Goal: Task Accomplishment & Management: Use online tool/utility

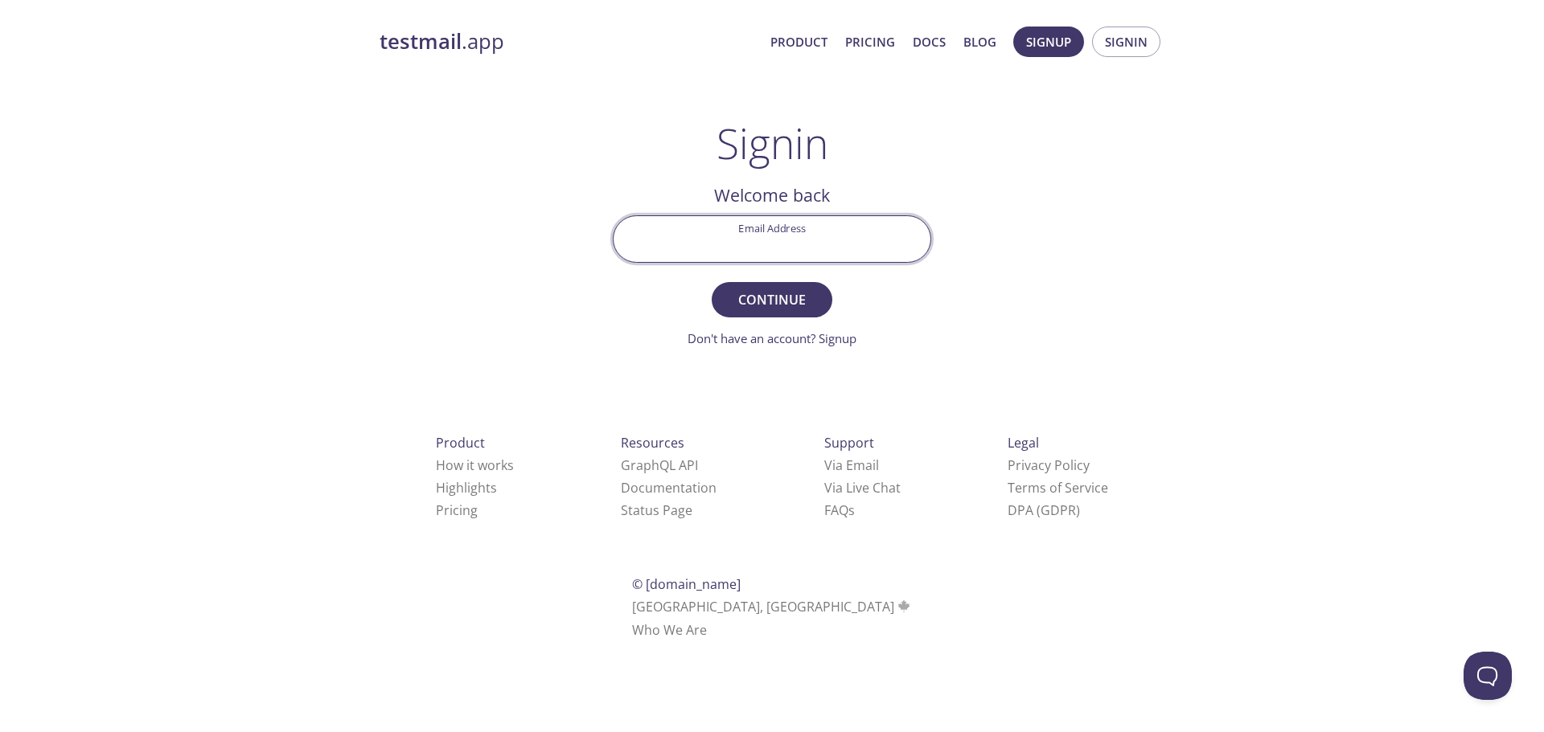
click at [733, 234] on input "Email Address" at bounding box center [771, 239] width 317 height 46
type input "[EMAIL_ADDRESS][DOMAIN_NAME]"
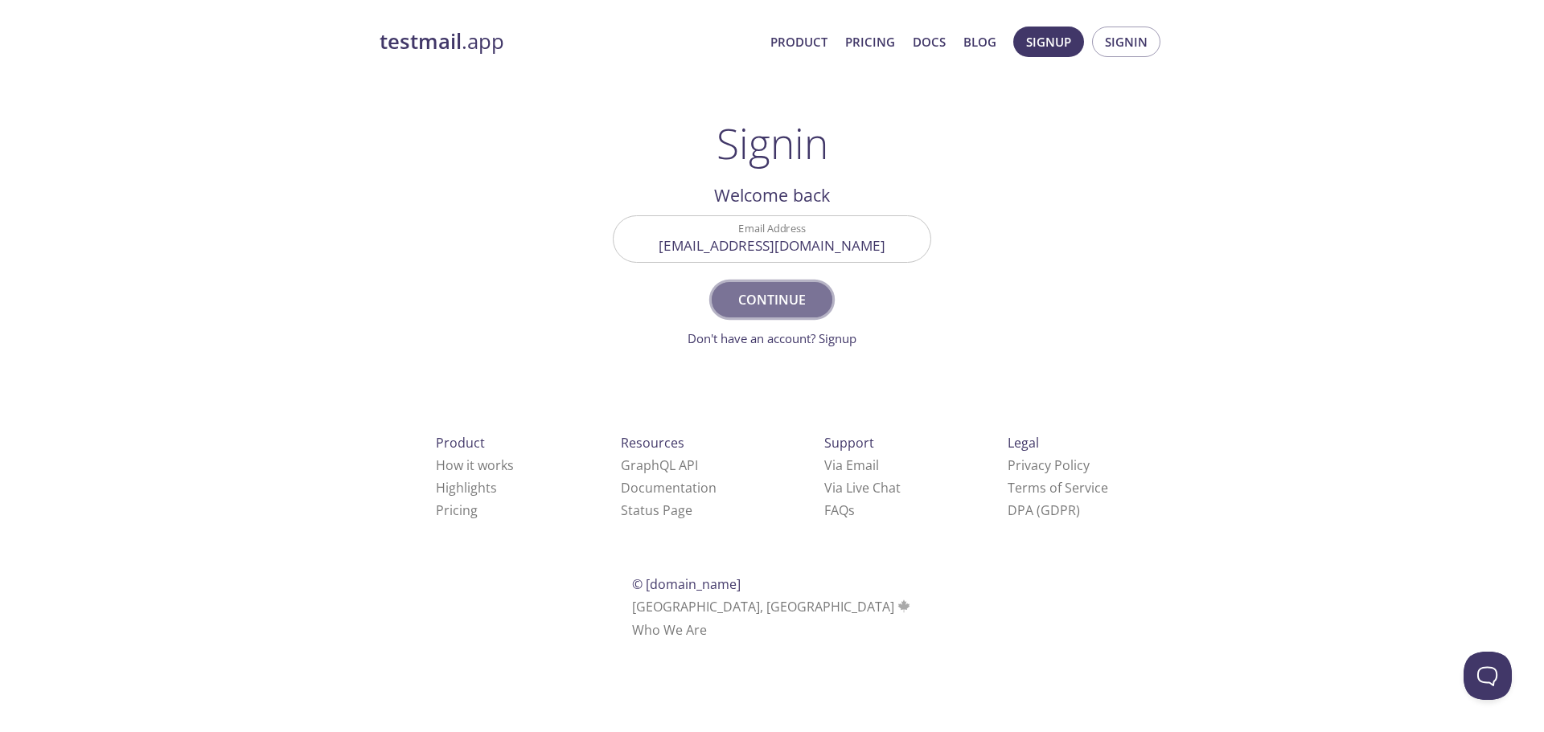
click at [777, 305] on span "Continue" at bounding box center [771, 300] width 85 height 23
click at [787, 236] on input "Signin Security Code" at bounding box center [771, 239] width 317 height 46
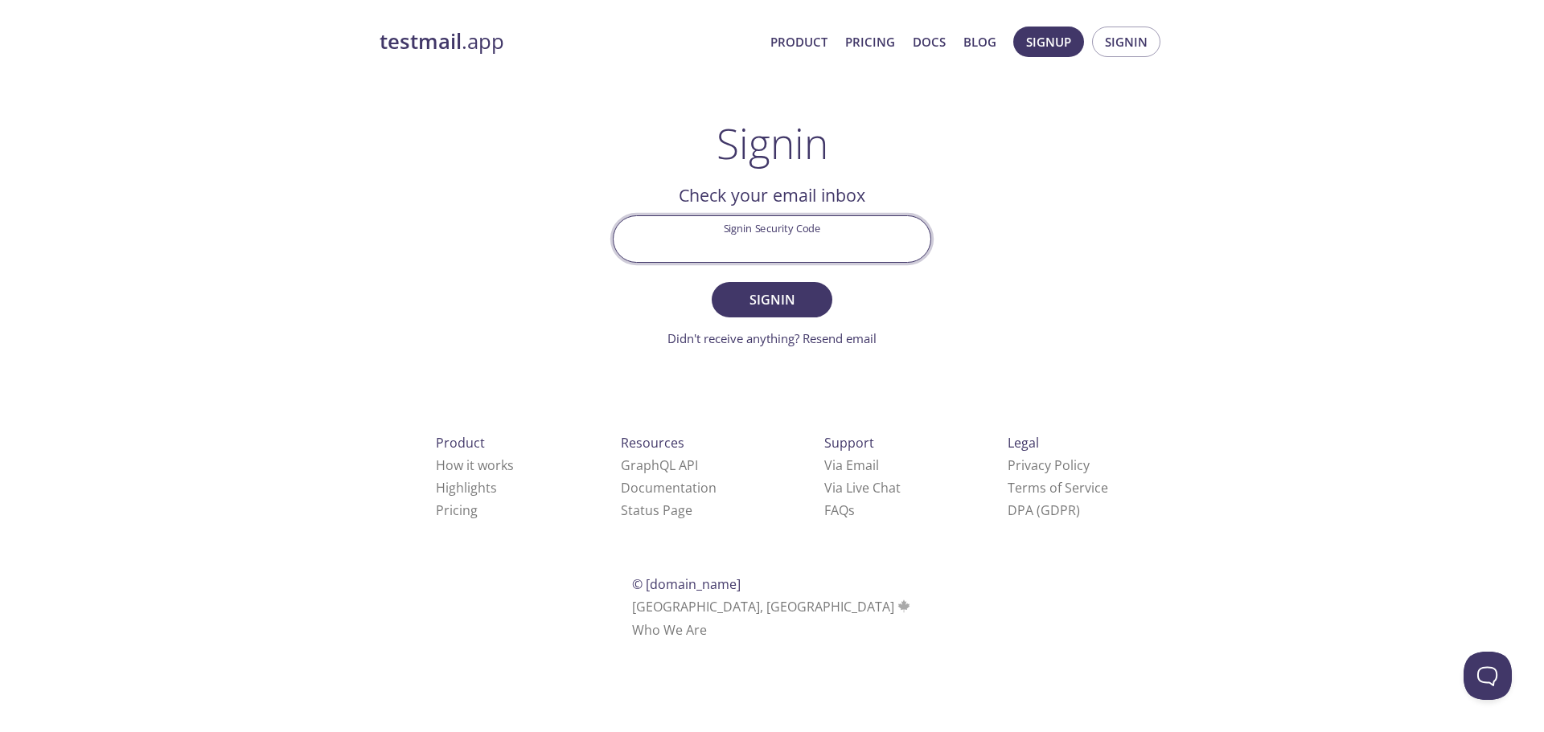
paste input "J8MMN9X"
type input "J8MMN9X"
click at [785, 305] on span "Signin" at bounding box center [771, 300] width 85 height 23
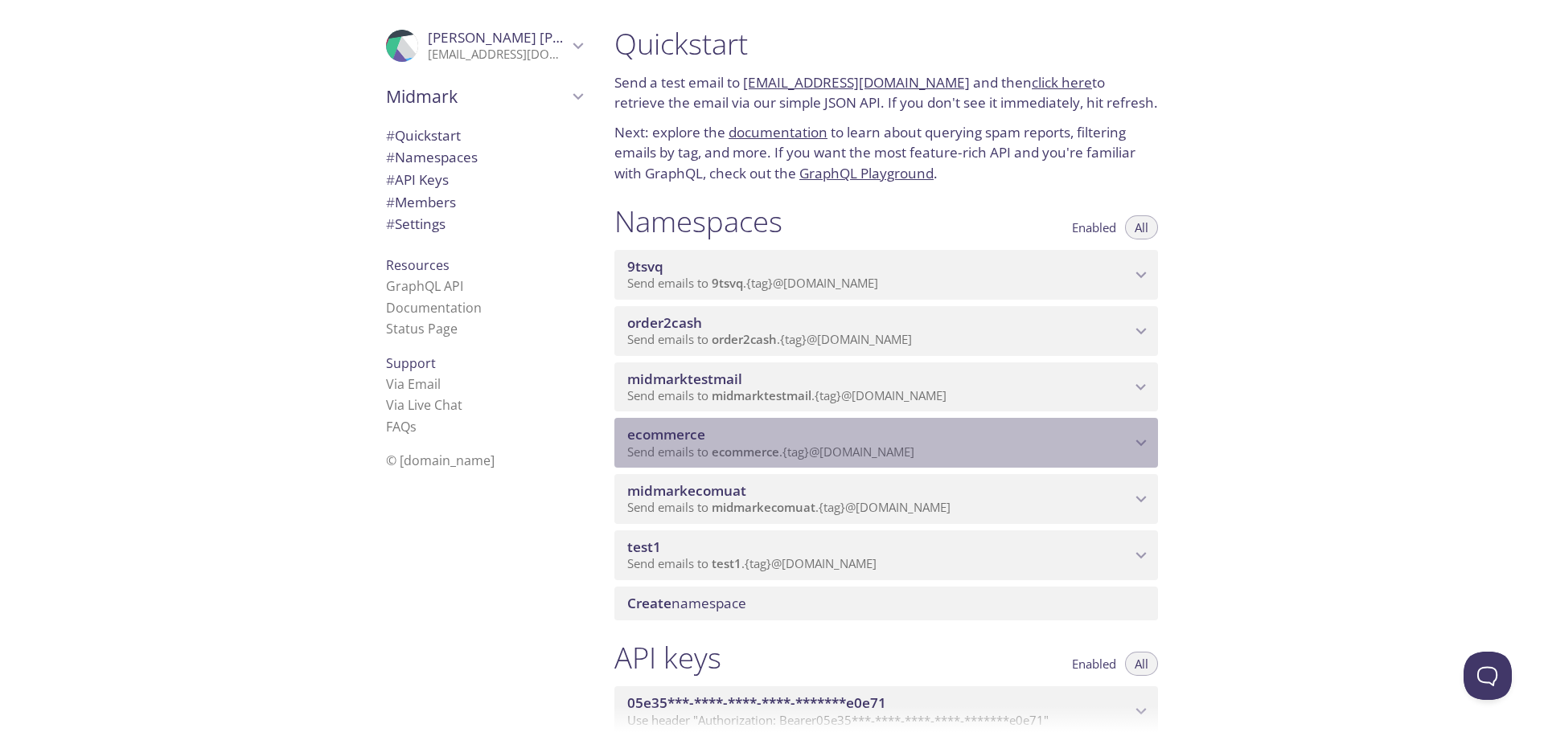
click at [736, 449] on span "ecommerce" at bounding box center [746, 452] width 68 height 16
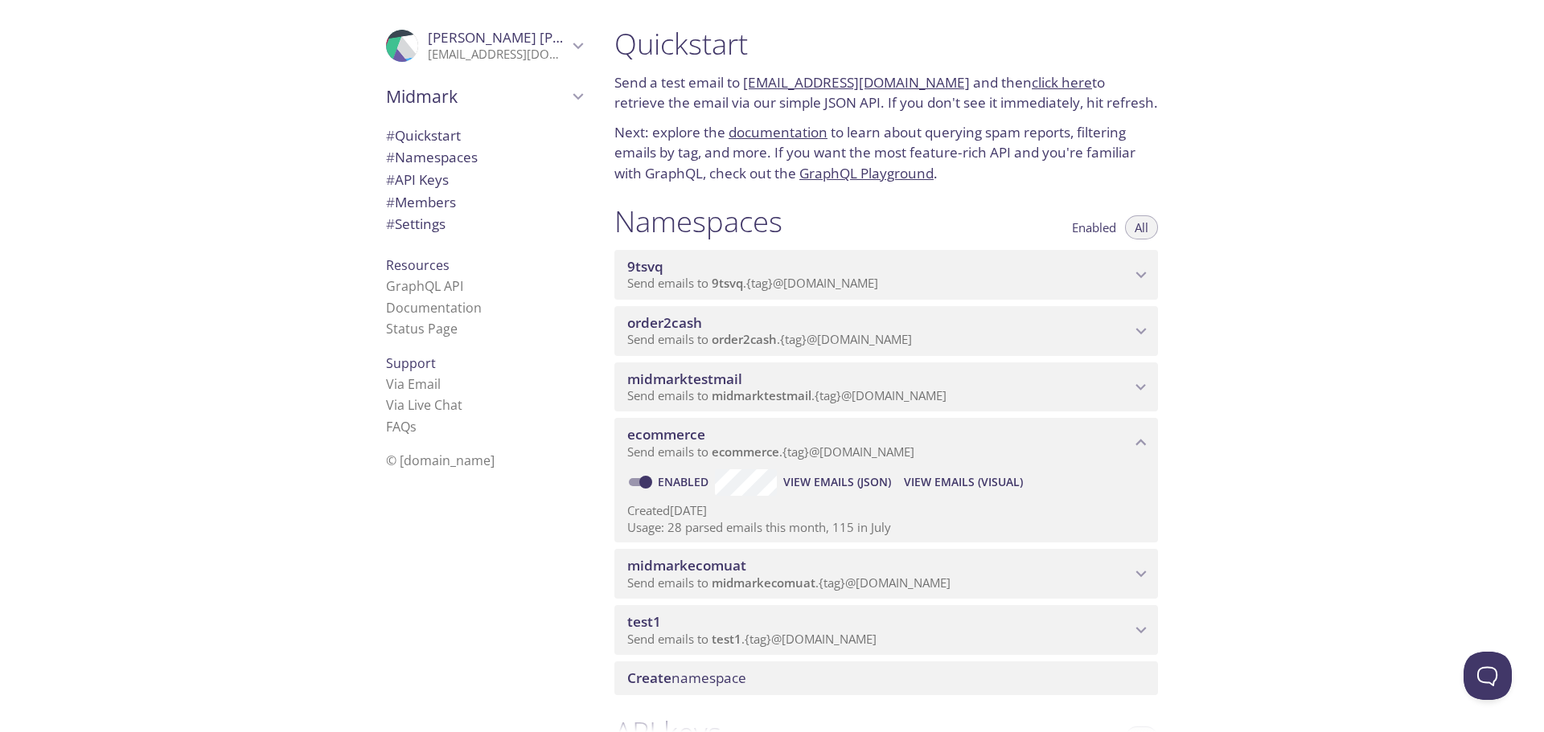
click at [953, 482] on span "View Emails (Visual)" at bounding box center [963, 482] width 119 height 19
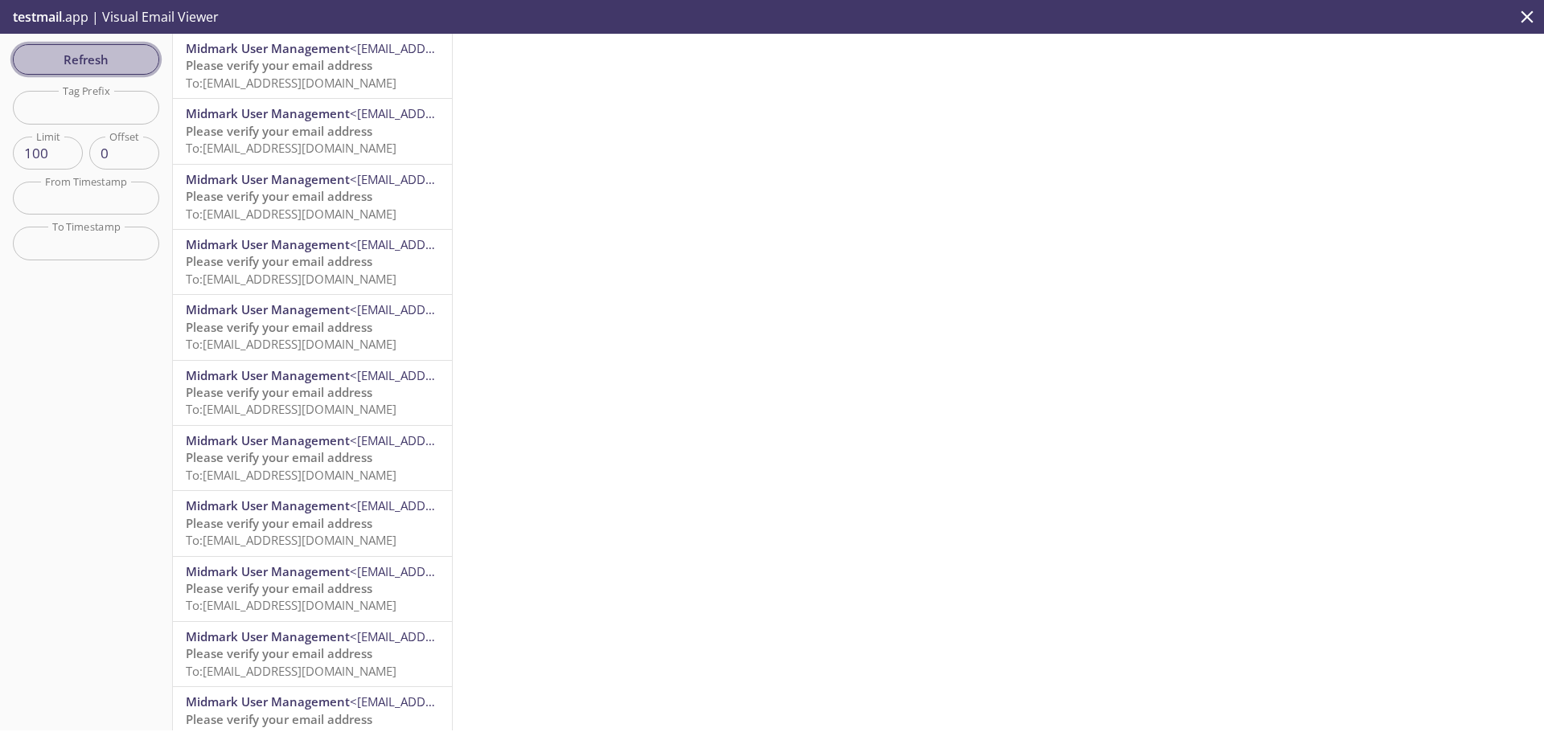
click at [102, 64] on span "Refresh" at bounding box center [86, 59] width 121 height 21
click at [225, 78] on span "To: [EMAIL_ADDRESS][DOMAIN_NAME]" at bounding box center [291, 83] width 211 height 16
